Goal: Transaction & Acquisition: Subscribe to service/newsletter

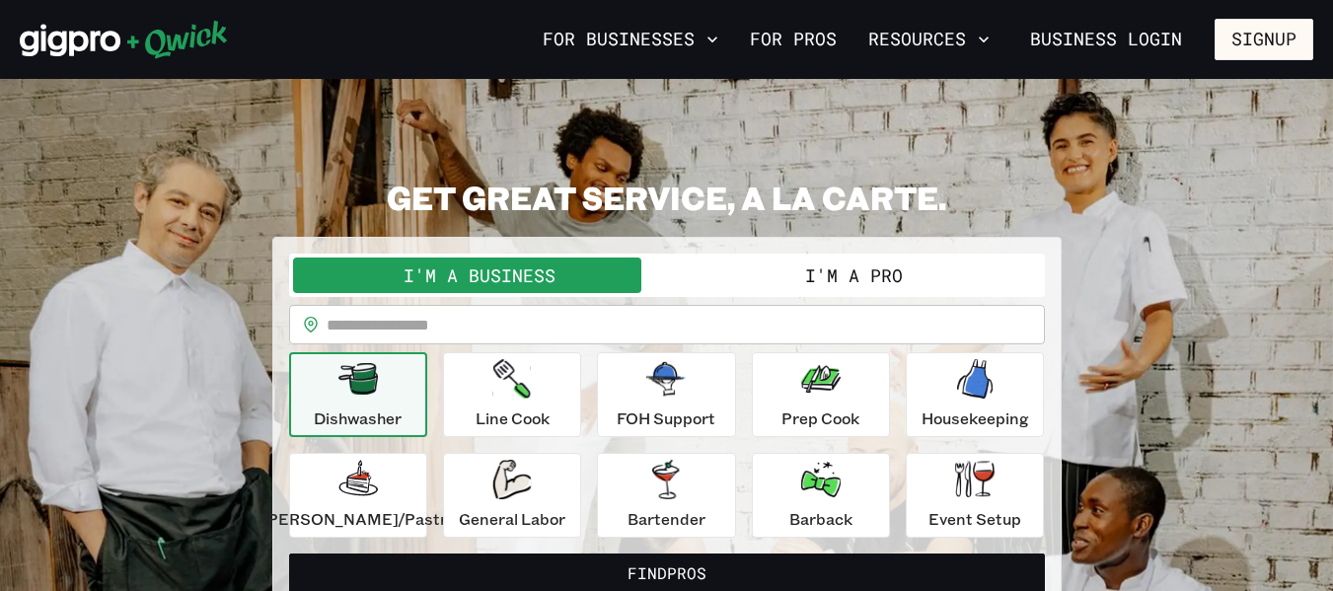
click at [845, 260] on button "I'm a Pro" at bounding box center [854, 276] width 374 height 36
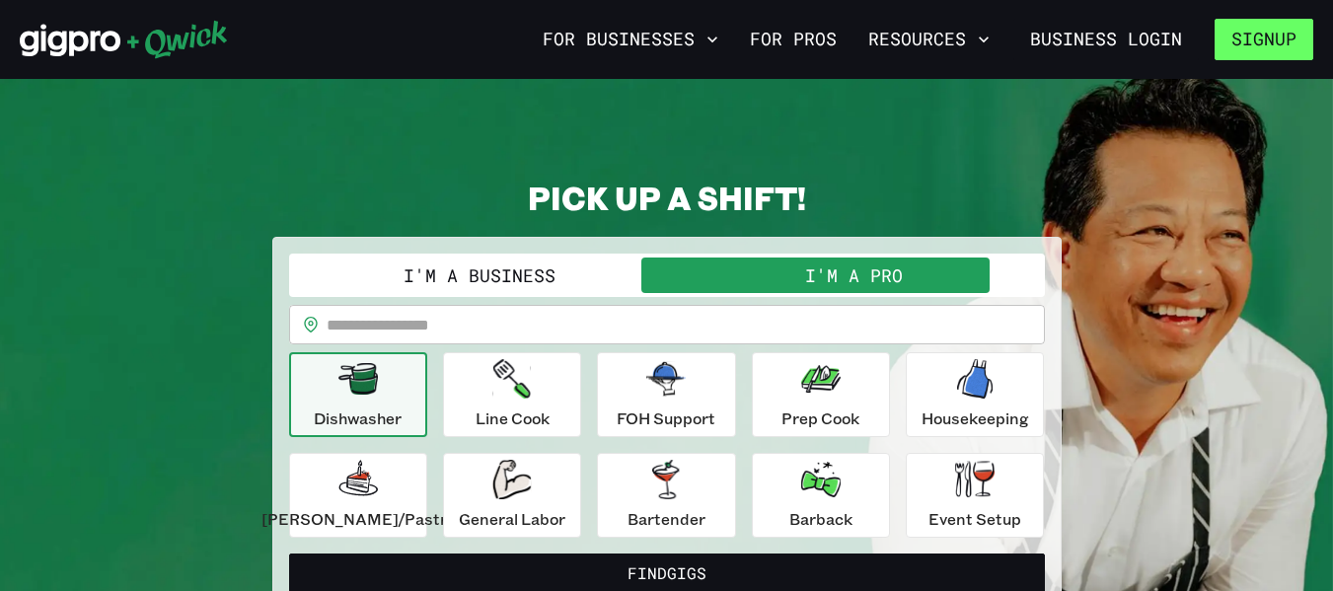
click at [1257, 42] on button "Signup" at bounding box center [1264, 39] width 99 height 41
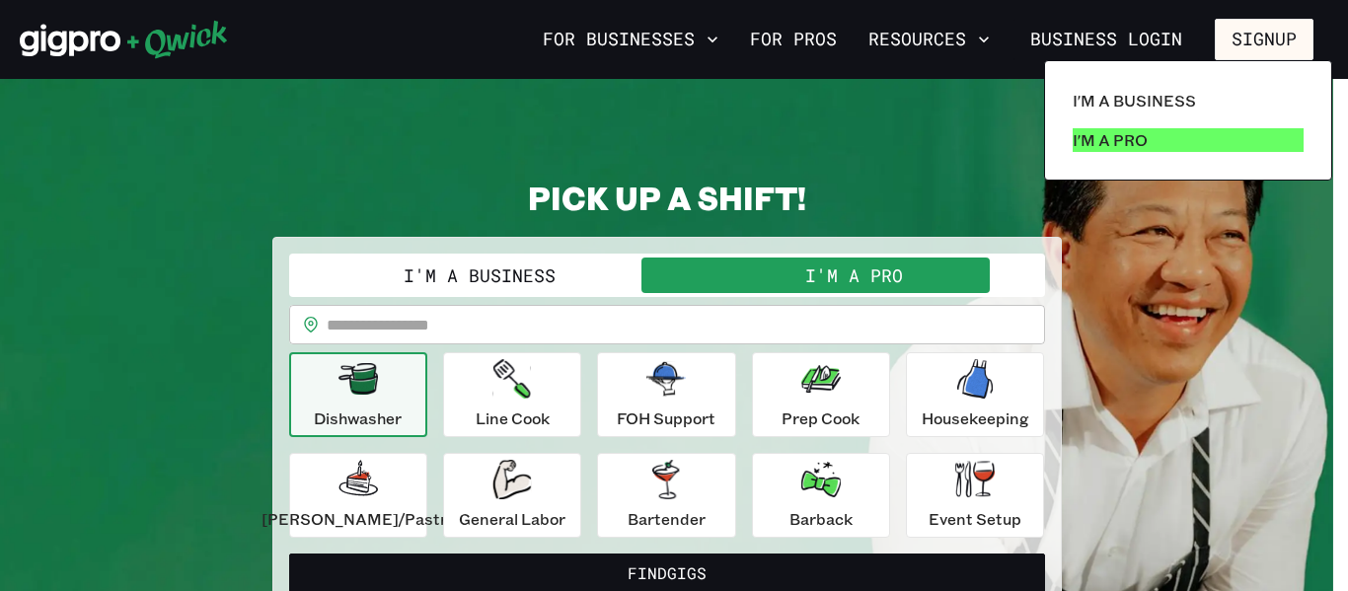
click at [1148, 156] on link "I'm a Pro" at bounding box center [1188, 139] width 247 height 39
click at [1191, 139] on link "I'm a Pro" at bounding box center [1188, 139] width 247 height 39
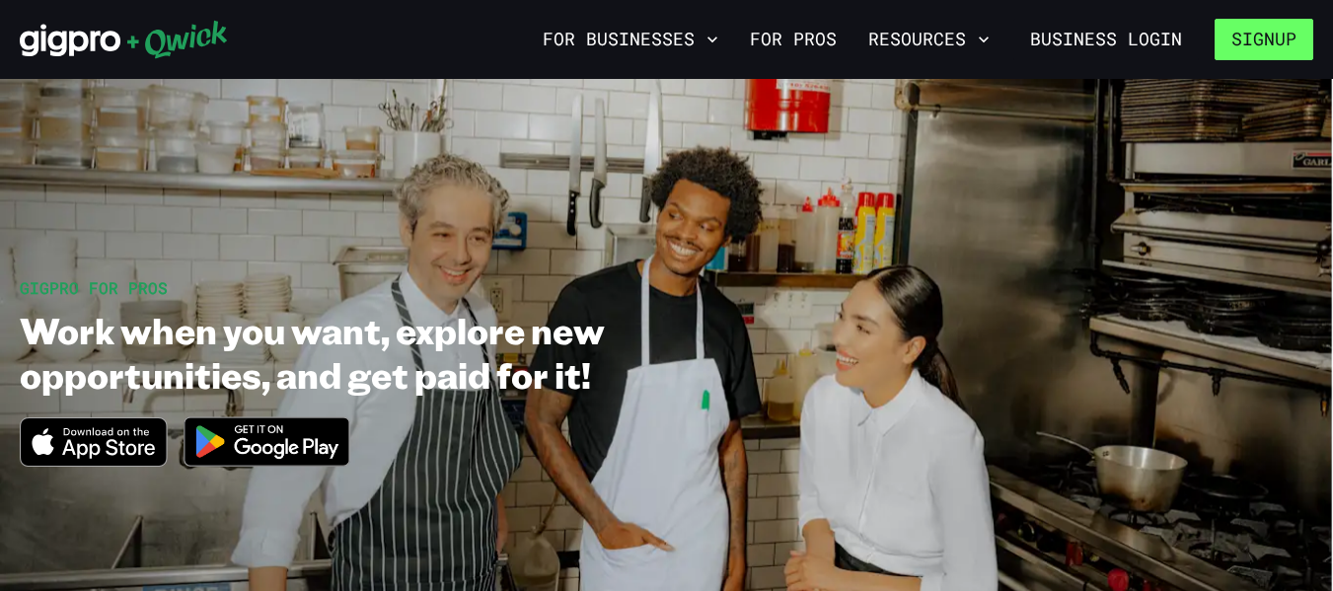
click at [1256, 36] on button "Signup" at bounding box center [1264, 39] width 99 height 41
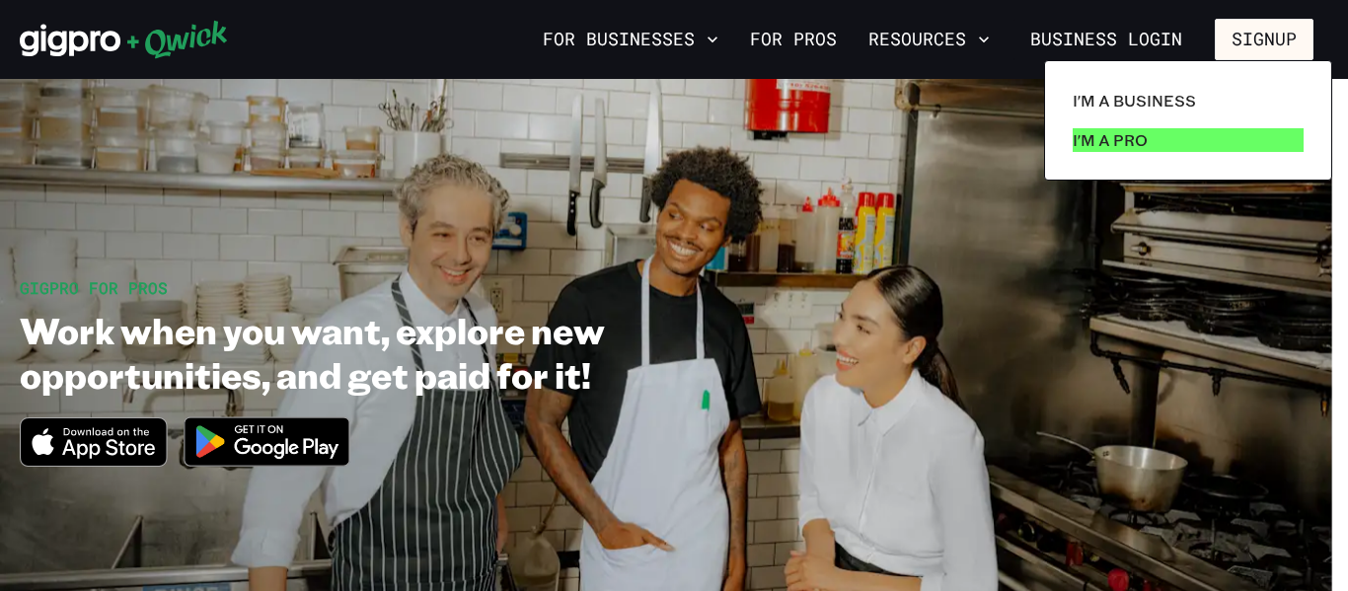
click at [1145, 121] on link "I'm a Pro" at bounding box center [1188, 139] width 247 height 39
click at [840, 47] on div at bounding box center [674, 295] width 1348 height 591
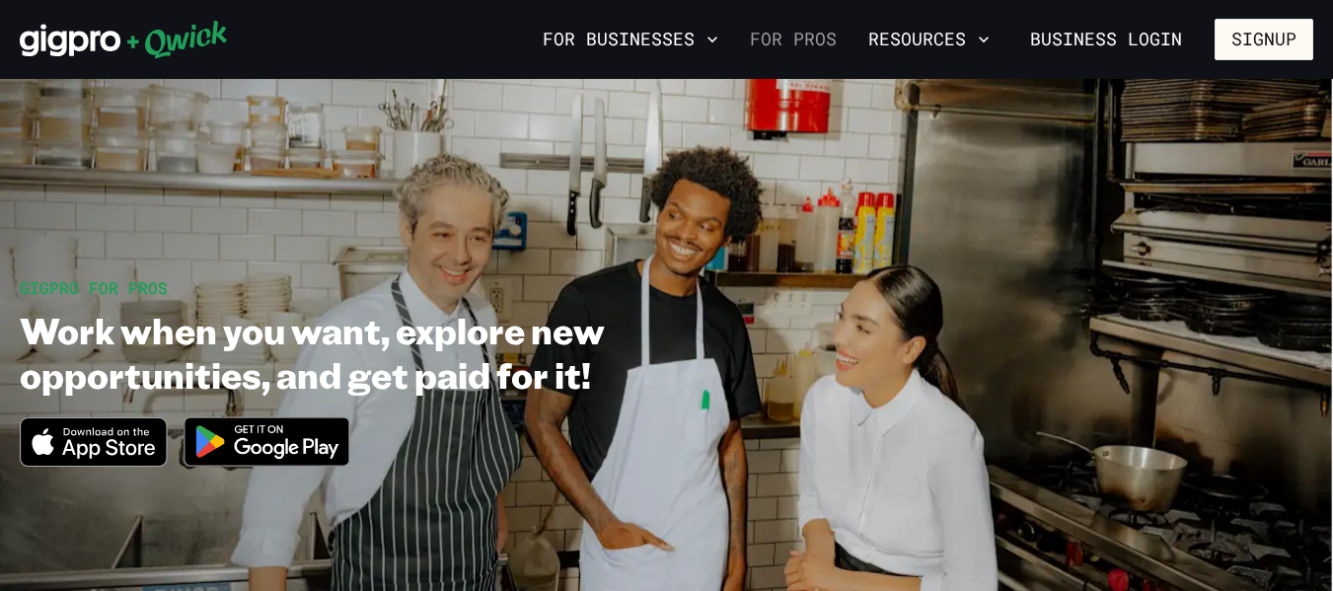
click at [806, 31] on link "For Pros" at bounding box center [793, 40] width 103 height 34
click at [831, 50] on link "For Pros" at bounding box center [793, 40] width 103 height 34
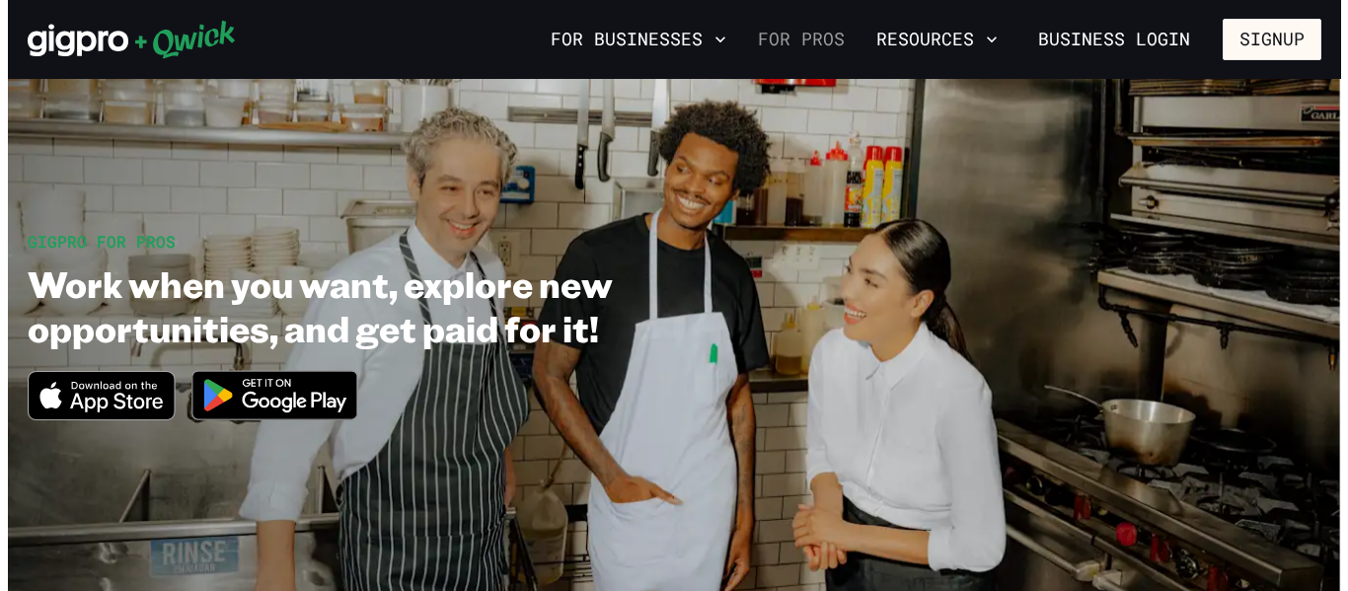
scroll to position [44, 0]
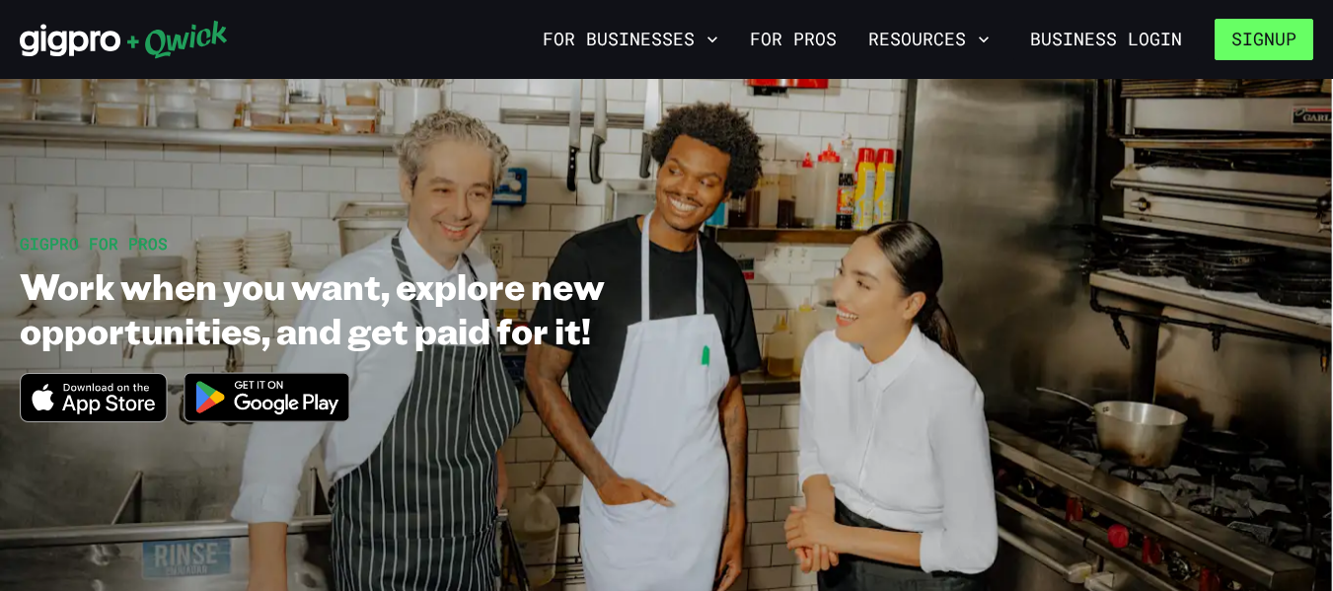
click at [1264, 52] on button "Signup" at bounding box center [1264, 39] width 99 height 41
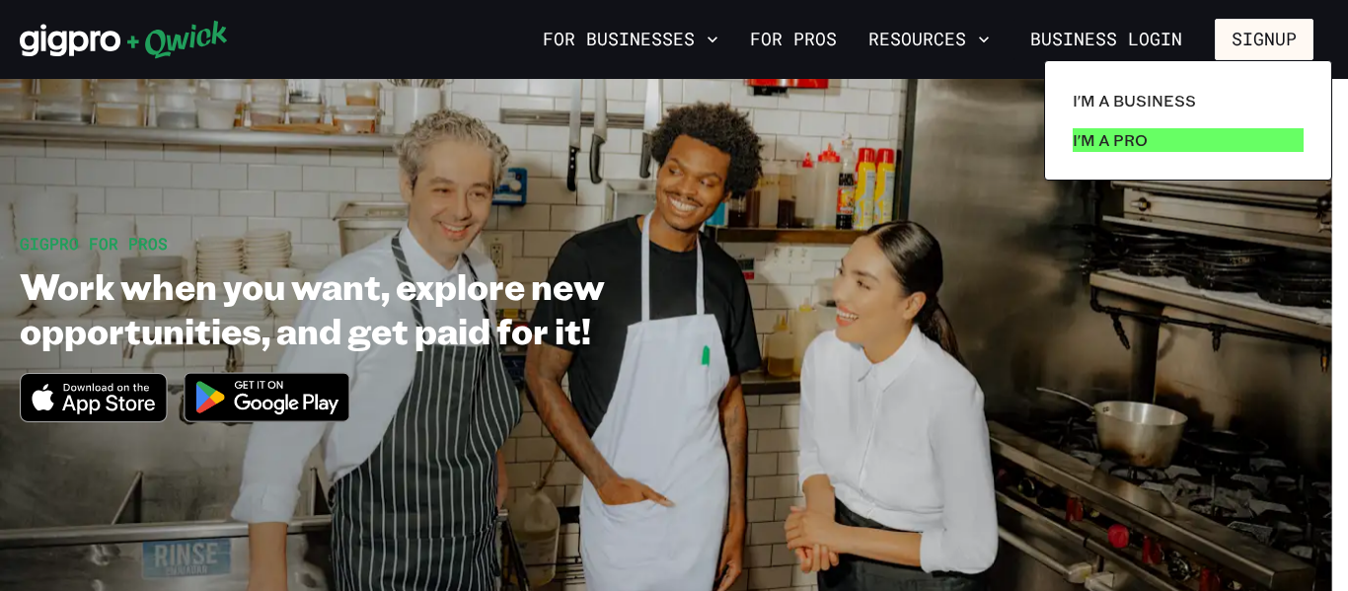
click at [1126, 151] on p "I'm a Pro" at bounding box center [1110, 140] width 75 height 24
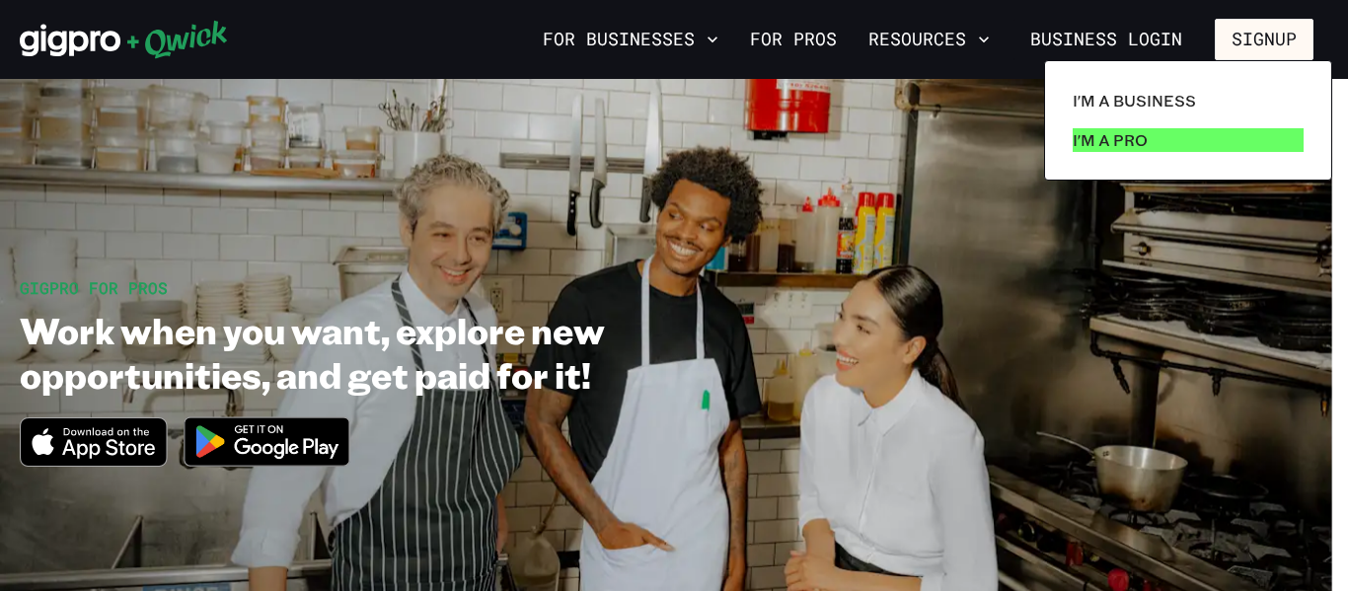
click at [1226, 148] on link "I'm a Pro" at bounding box center [1188, 139] width 247 height 39
click at [1216, 143] on link "I'm a Pro" at bounding box center [1188, 139] width 247 height 39
click at [1154, 151] on link "I'm a Pro" at bounding box center [1188, 139] width 247 height 39
click at [1153, 150] on link "I'm a Pro" at bounding box center [1188, 139] width 247 height 39
click at [1181, 137] on link "I'm a Pro" at bounding box center [1188, 139] width 247 height 39
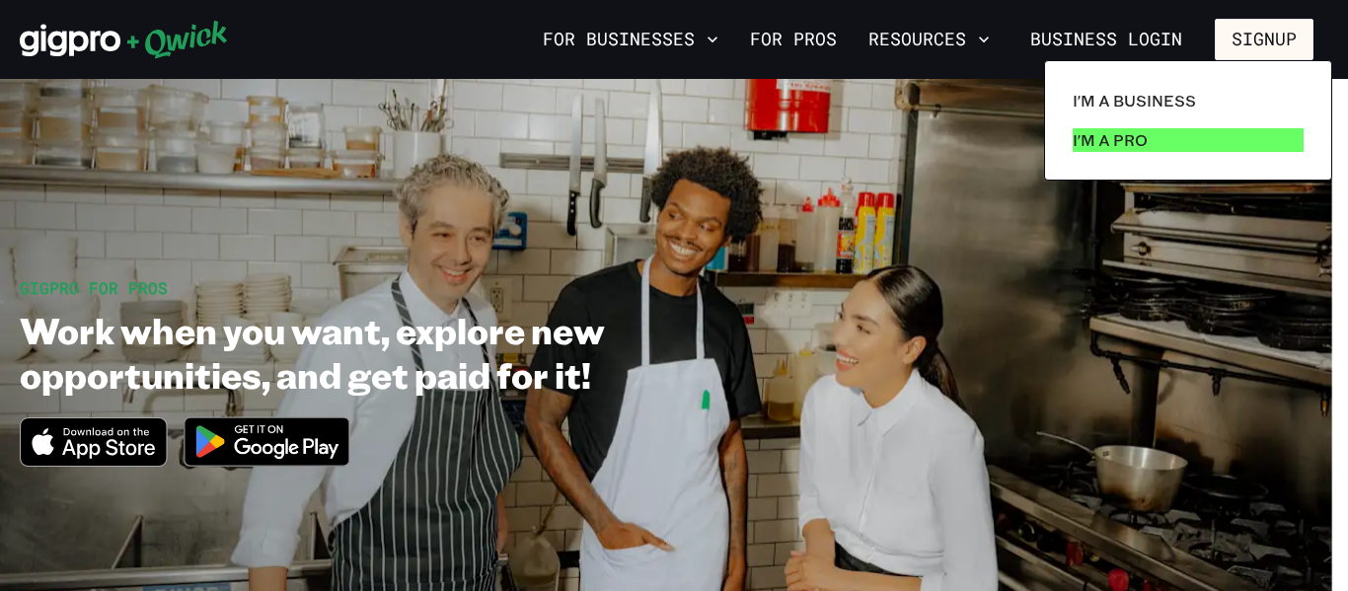
click at [1185, 144] on link "I'm a Pro" at bounding box center [1188, 139] width 247 height 39
click at [1332, 466] on div at bounding box center [674, 295] width 1348 height 591
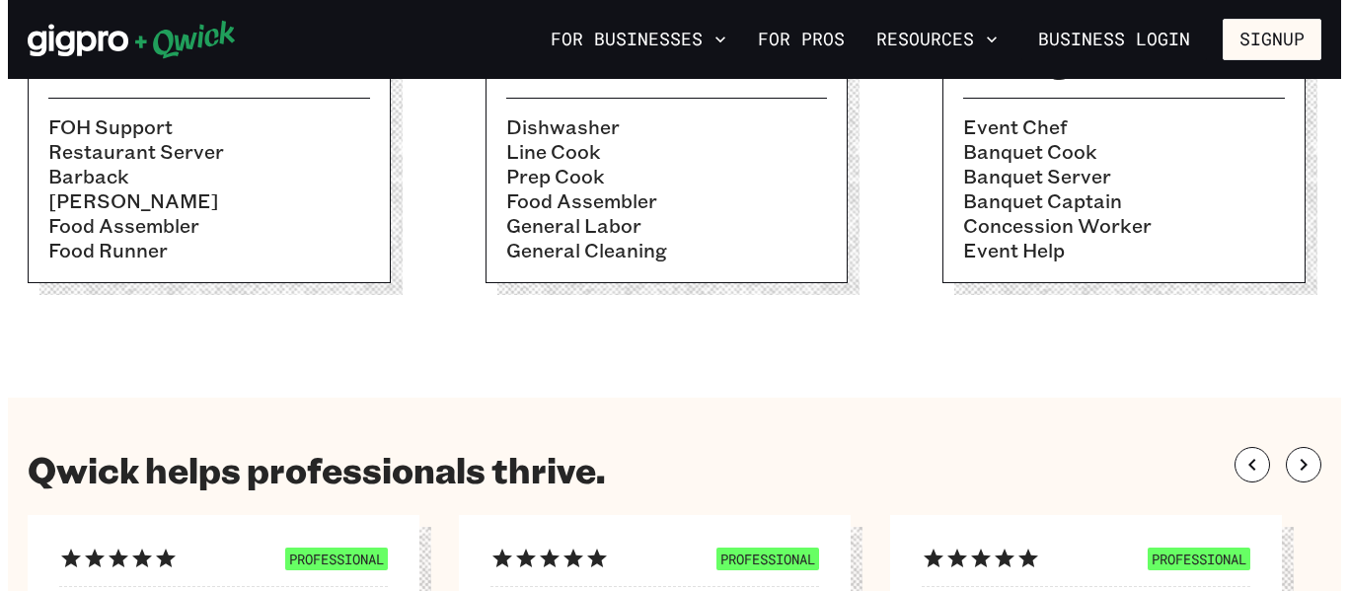
scroll to position [862, 0]
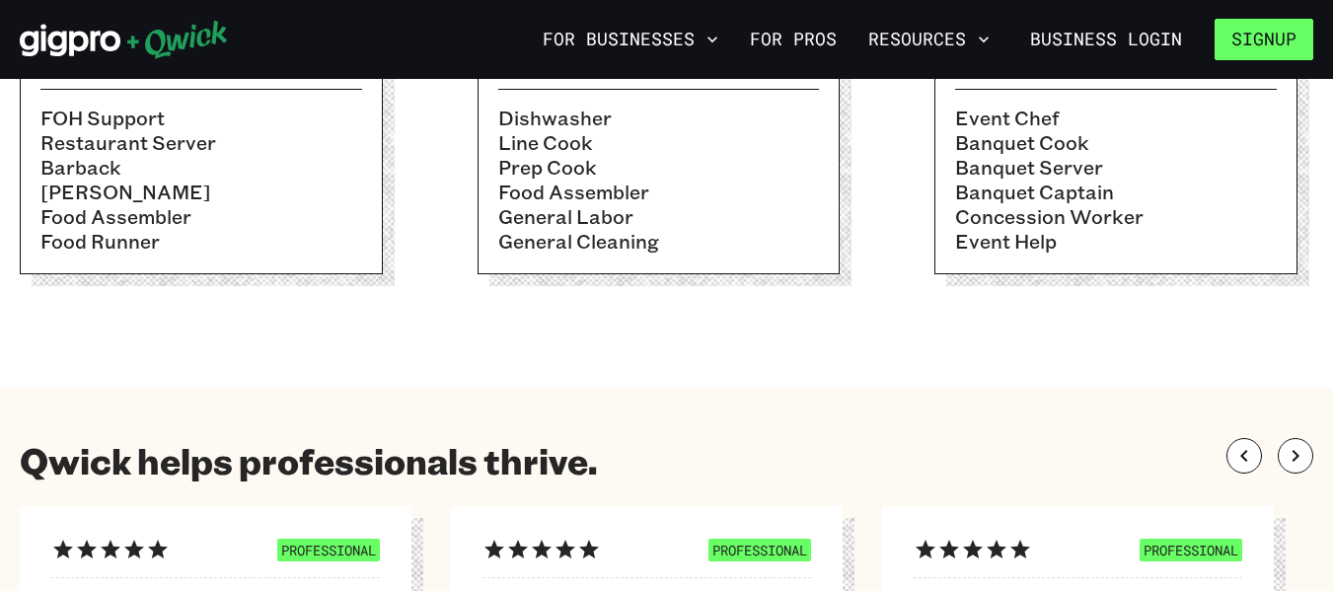
click at [1263, 25] on button "Signup" at bounding box center [1264, 39] width 99 height 41
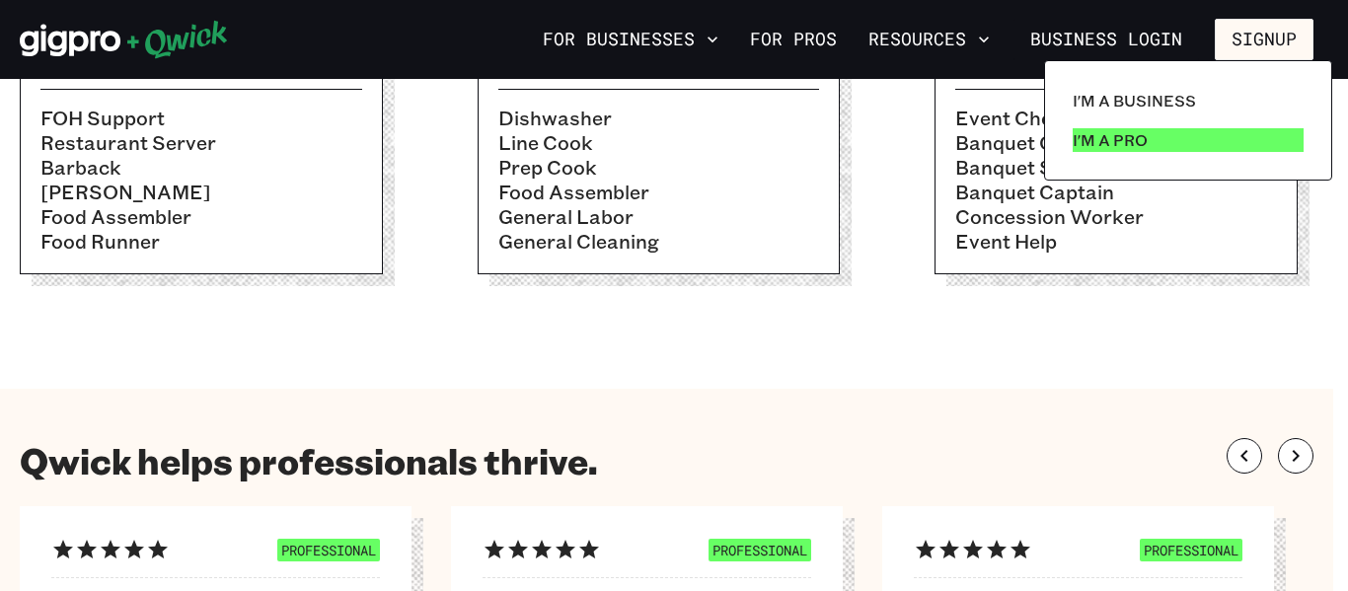
click at [1130, 142] on p "I'm a Pro" at bounding box center [1110, 140] width 75 height 24
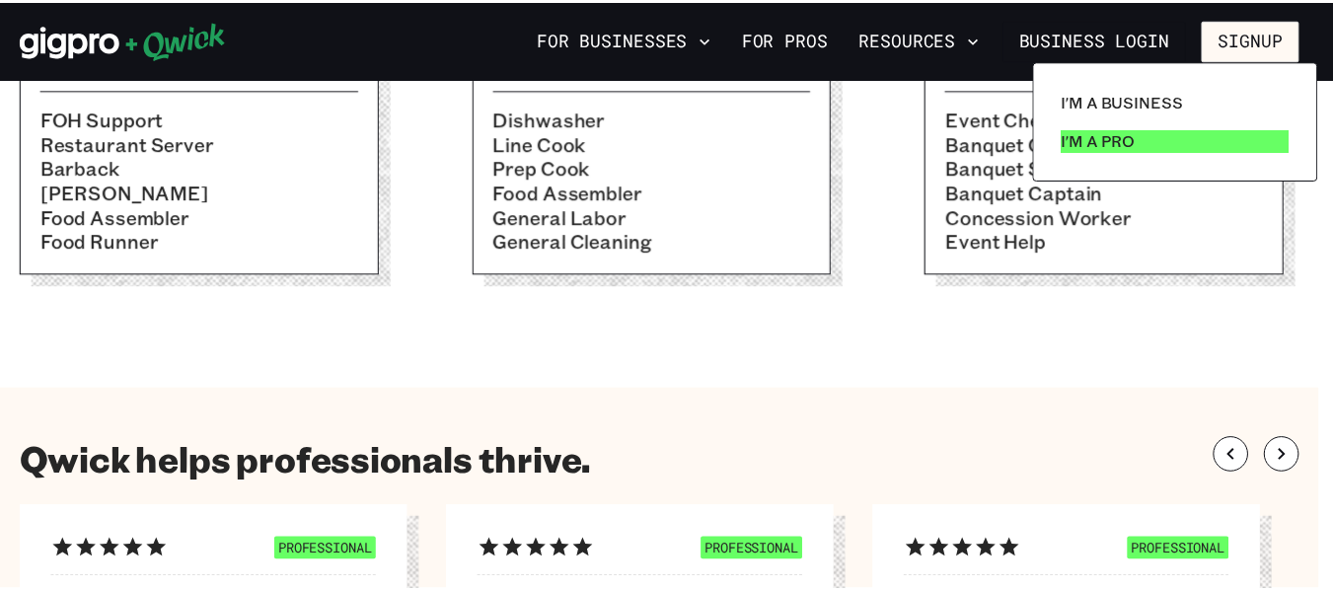
scroll to position [0, 0]
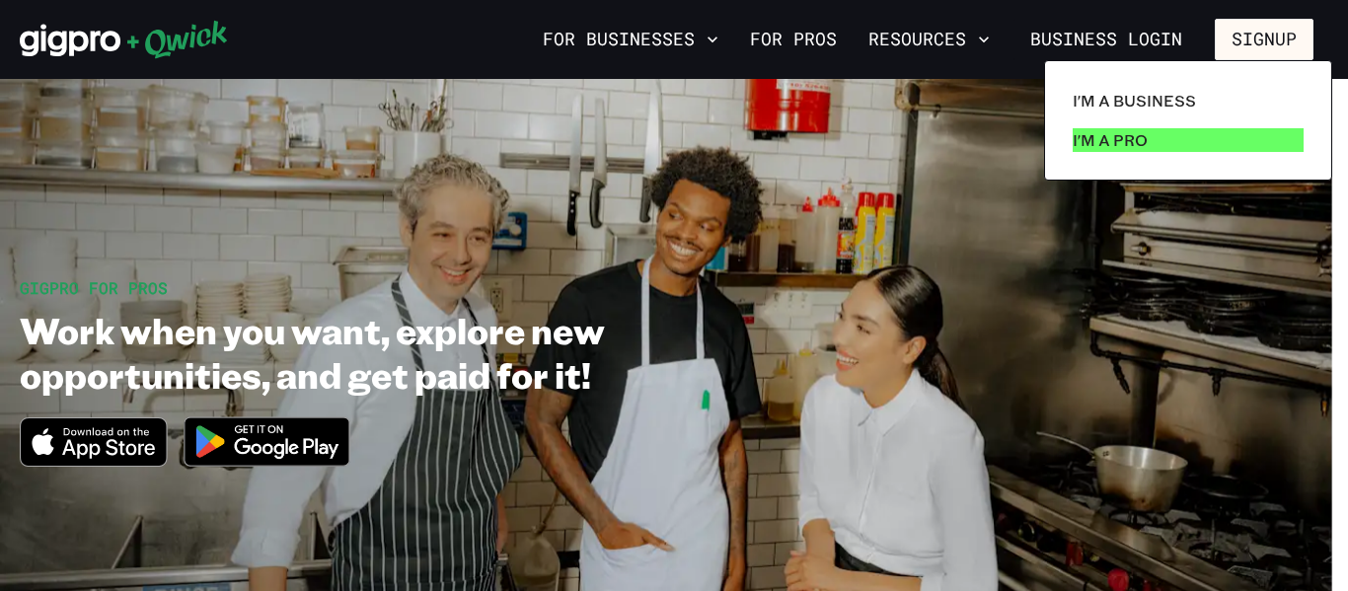
click at [1130, 142] on p "I'm a Pro" at bounding box center [1110, 140] width 75 height 24
click at [804, 41] on div at bounding box center [674, 295] width 1348 height 591
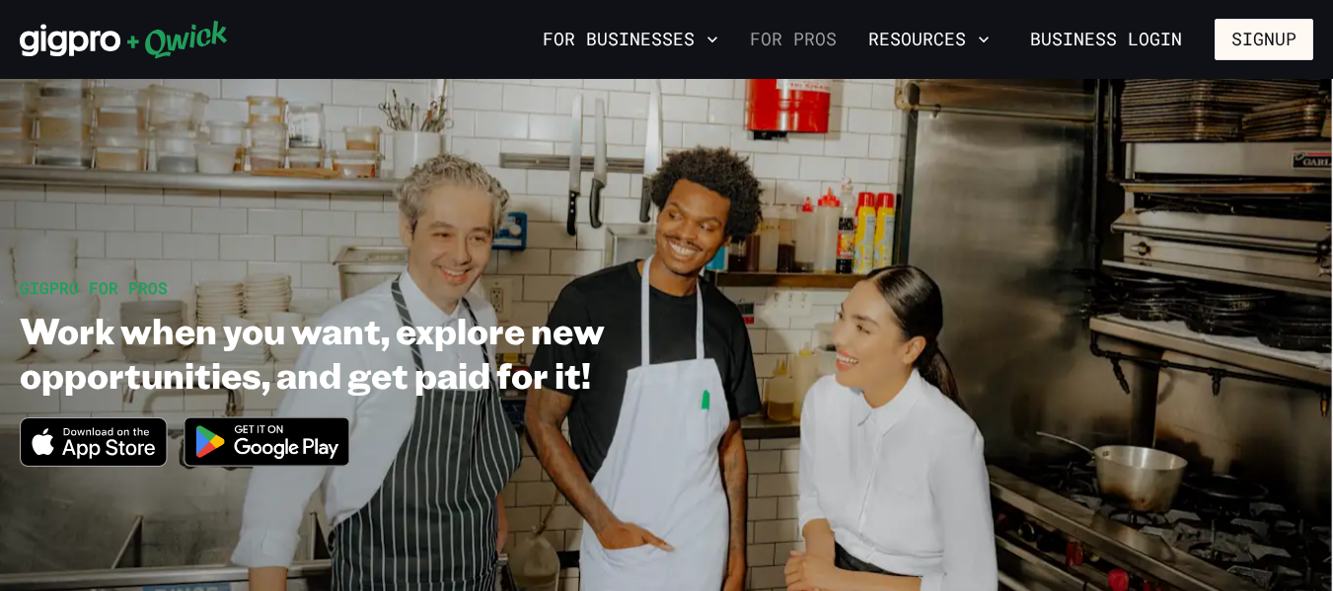
click at [809, 37] on link "For Pros" at bounding box center [793, 40] width 103 height 34
